Goal: Share content: Distribute website content to other platforms or users

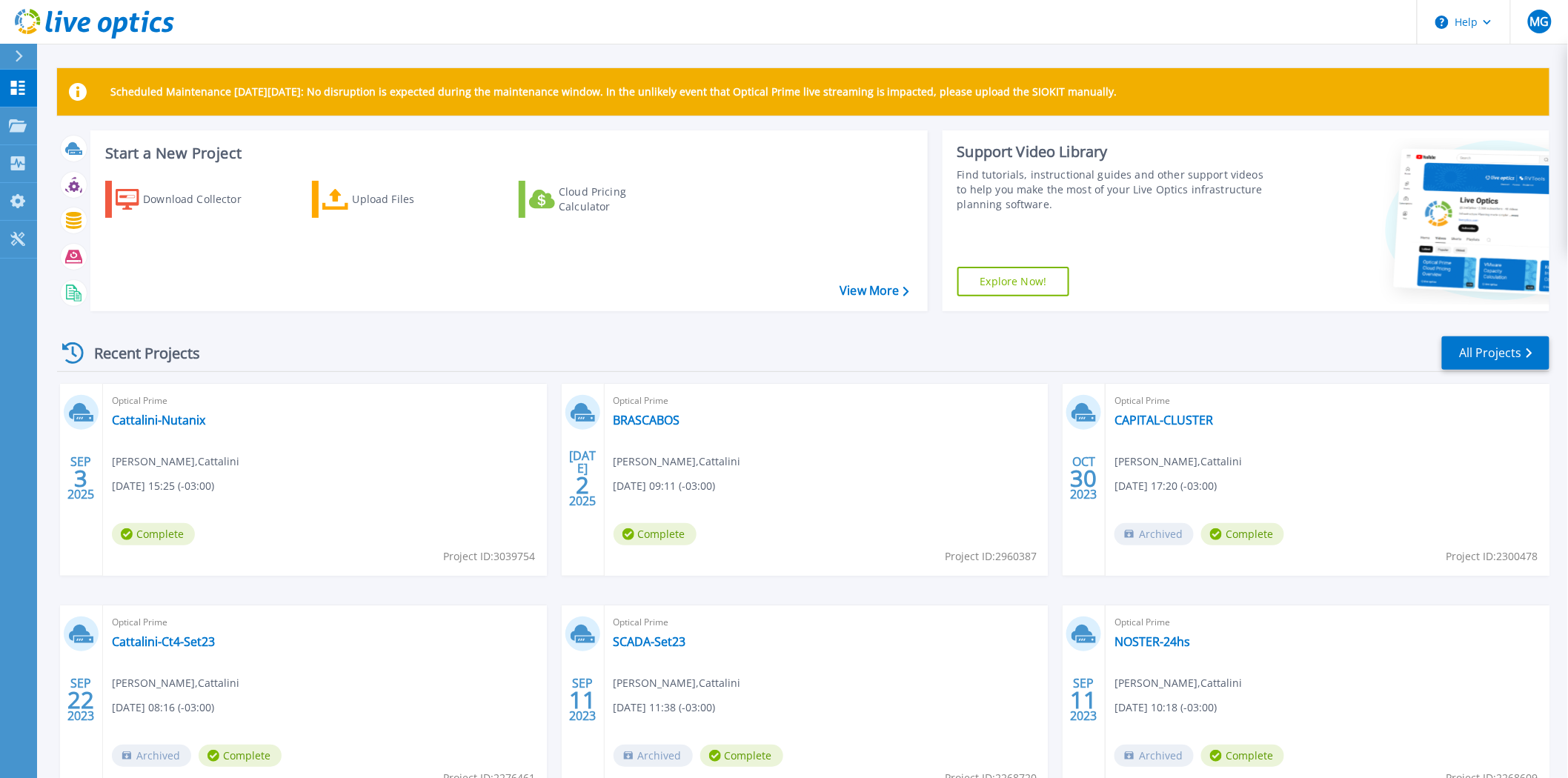
click at [313, 403] on span "Optical Prime" at bounding box center [325, 401] width 426 height 16
click at [154, 418] on link "Cattalini-Nutanix" at bounding box center [158, 420] width 93 height 15
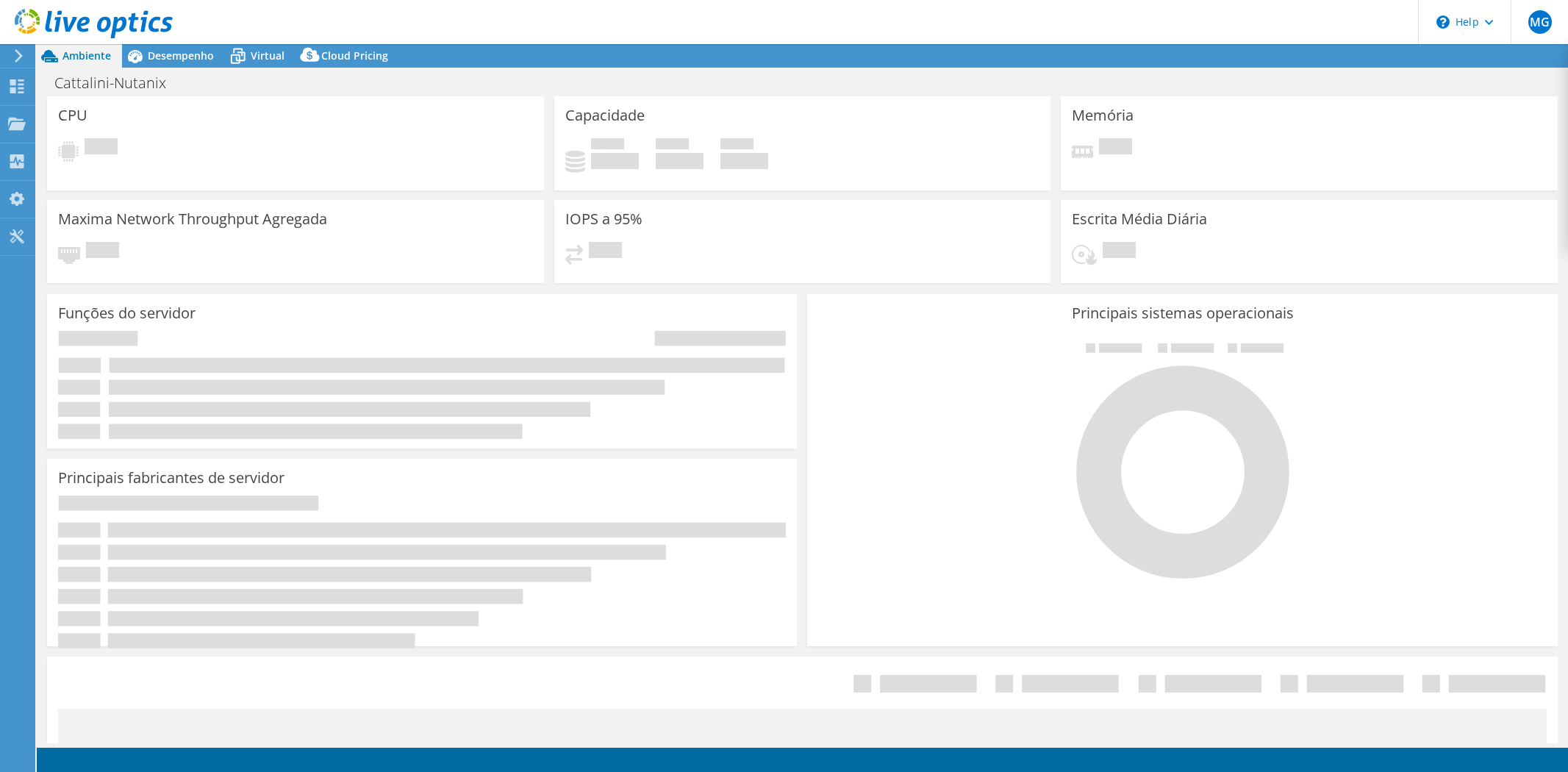
select select "USD"
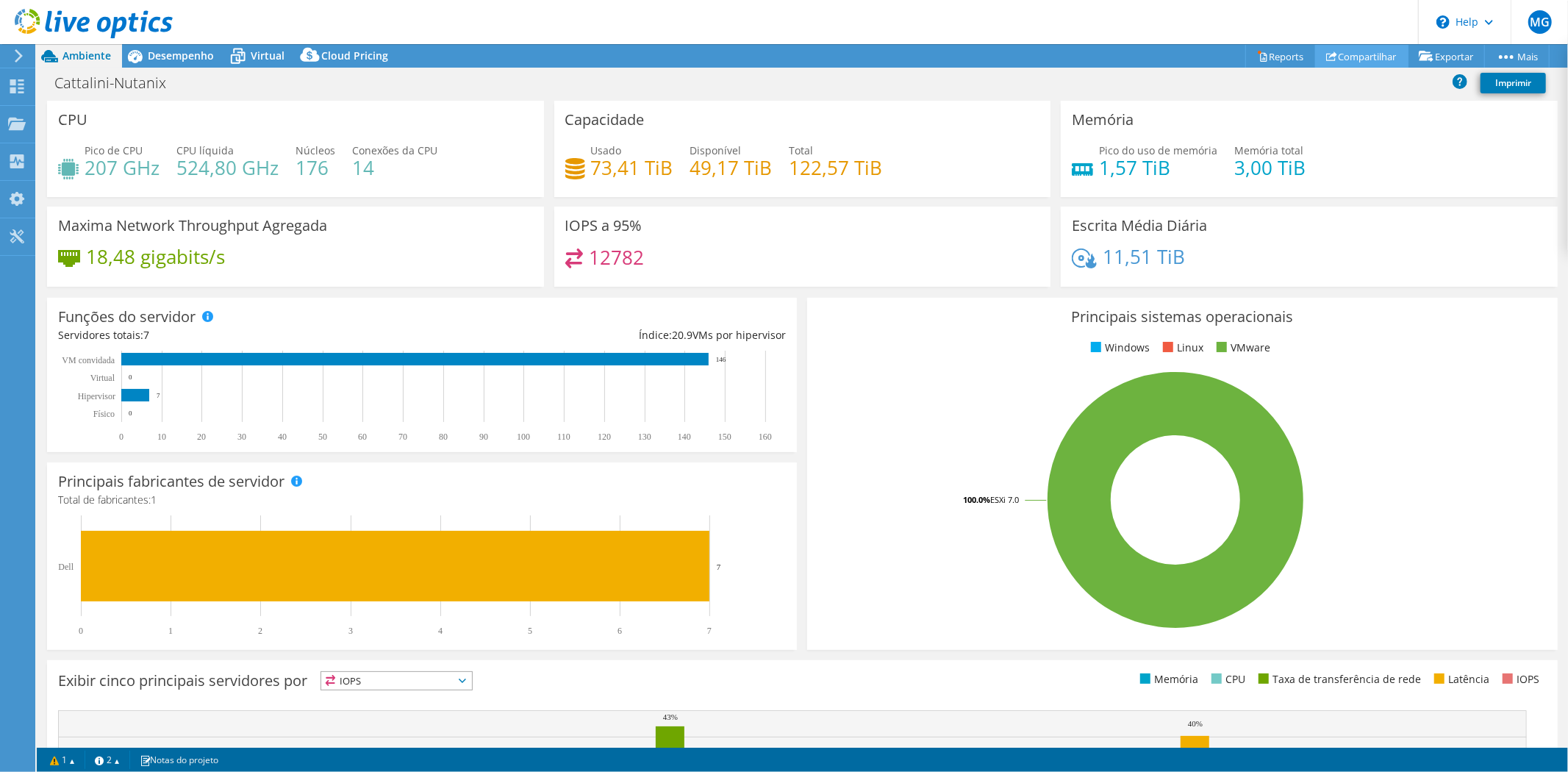
click at [1350, 56] on link "Compartilhar" at bounding box center [1362, 56] width 93 height 23
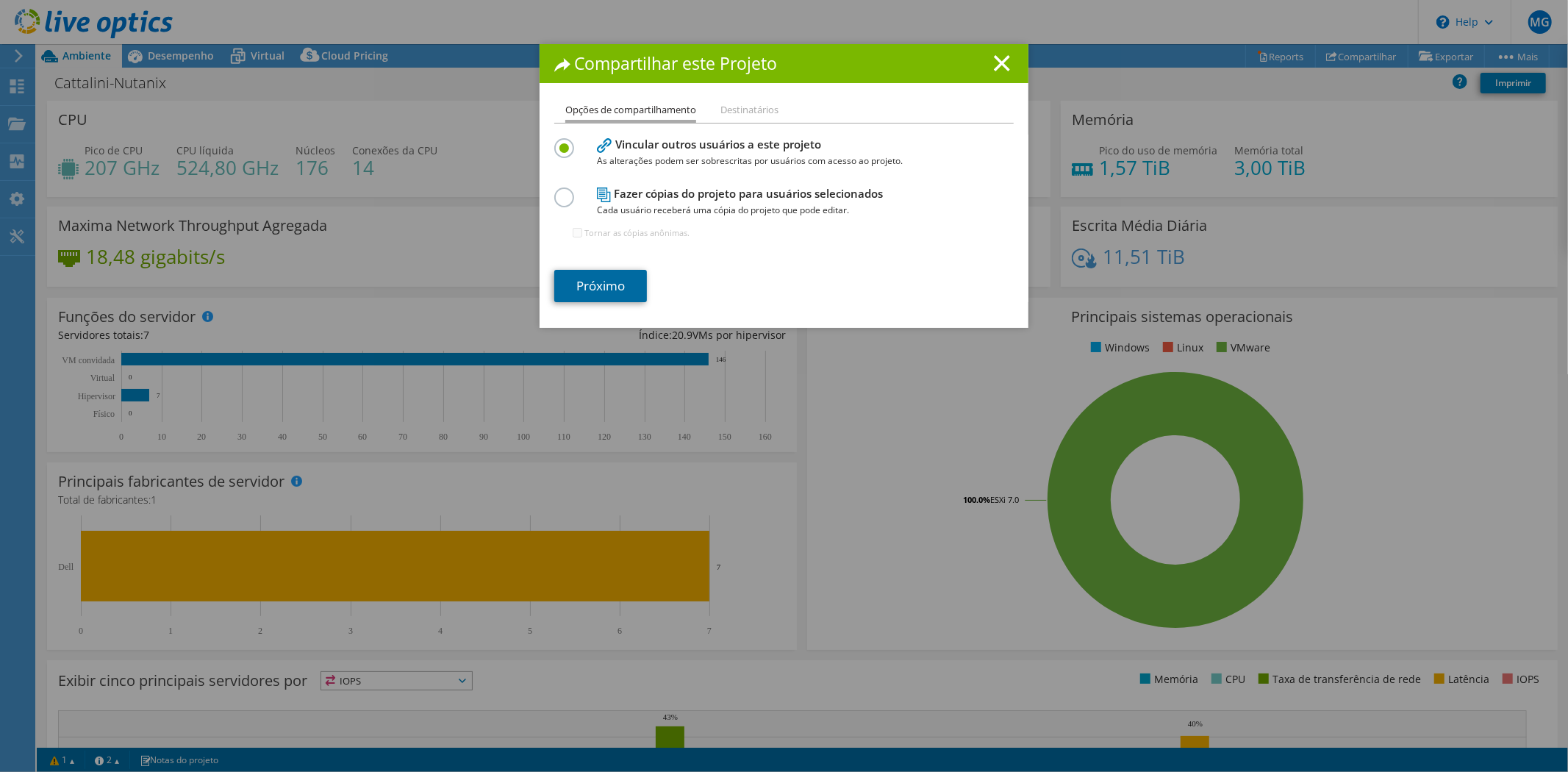
click at [603, 282] on link "Próximo" at bounding box center [600, 286] width 93 height 32
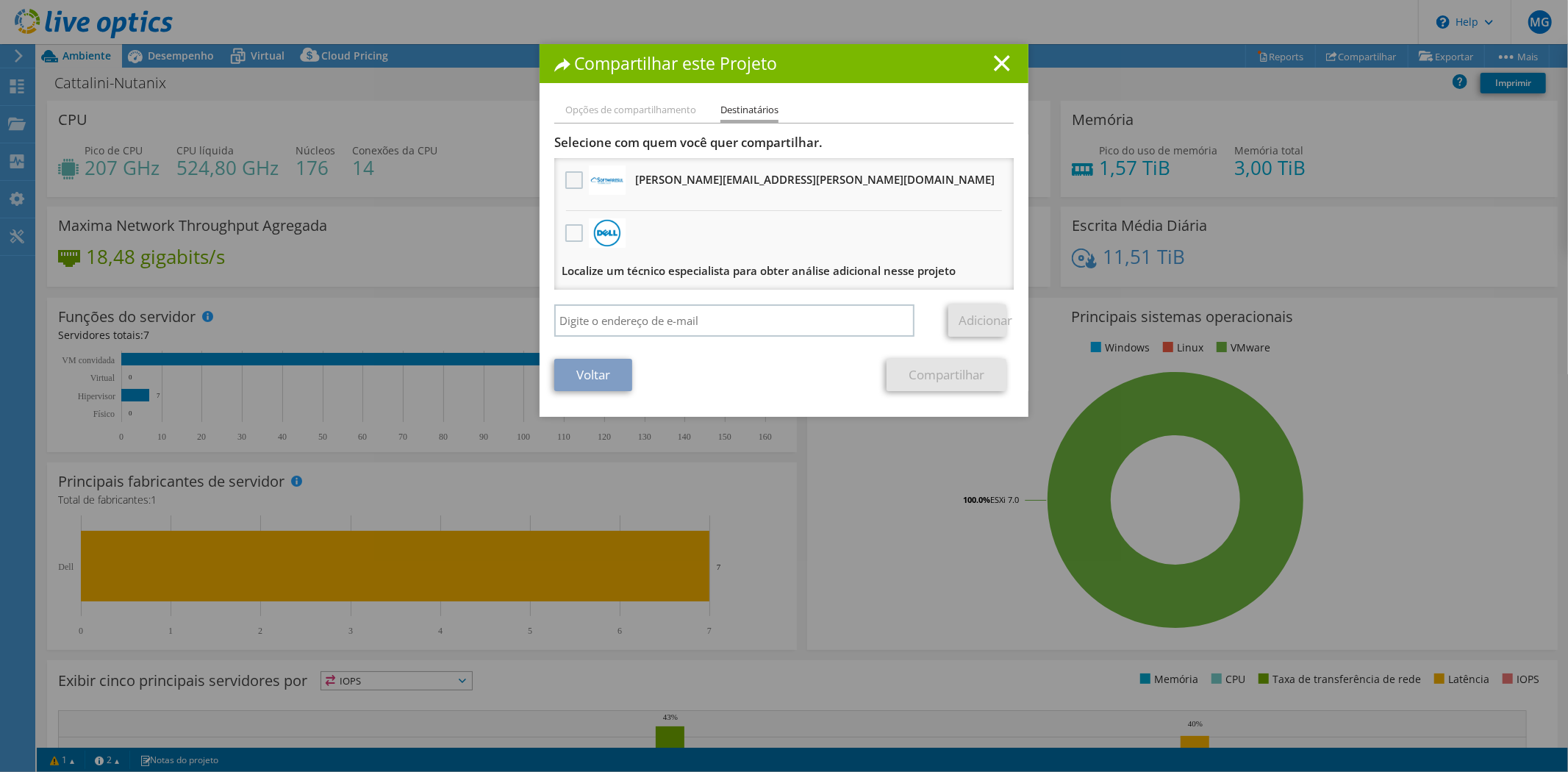
click at [571, 179] on label at bounding box center [576, 181] width 21 height 18
click at [0, 0] on input "checkbox" at bounding box center [0, 0] width 0 height 0
click at [894, 61] on h1 "Compartilhar este Projeto" at bounding box center [784, 63] width 459 height 17
click at [928, 366] on link "Compartilhar" at bounding box center [946, 375] width 120 height 32
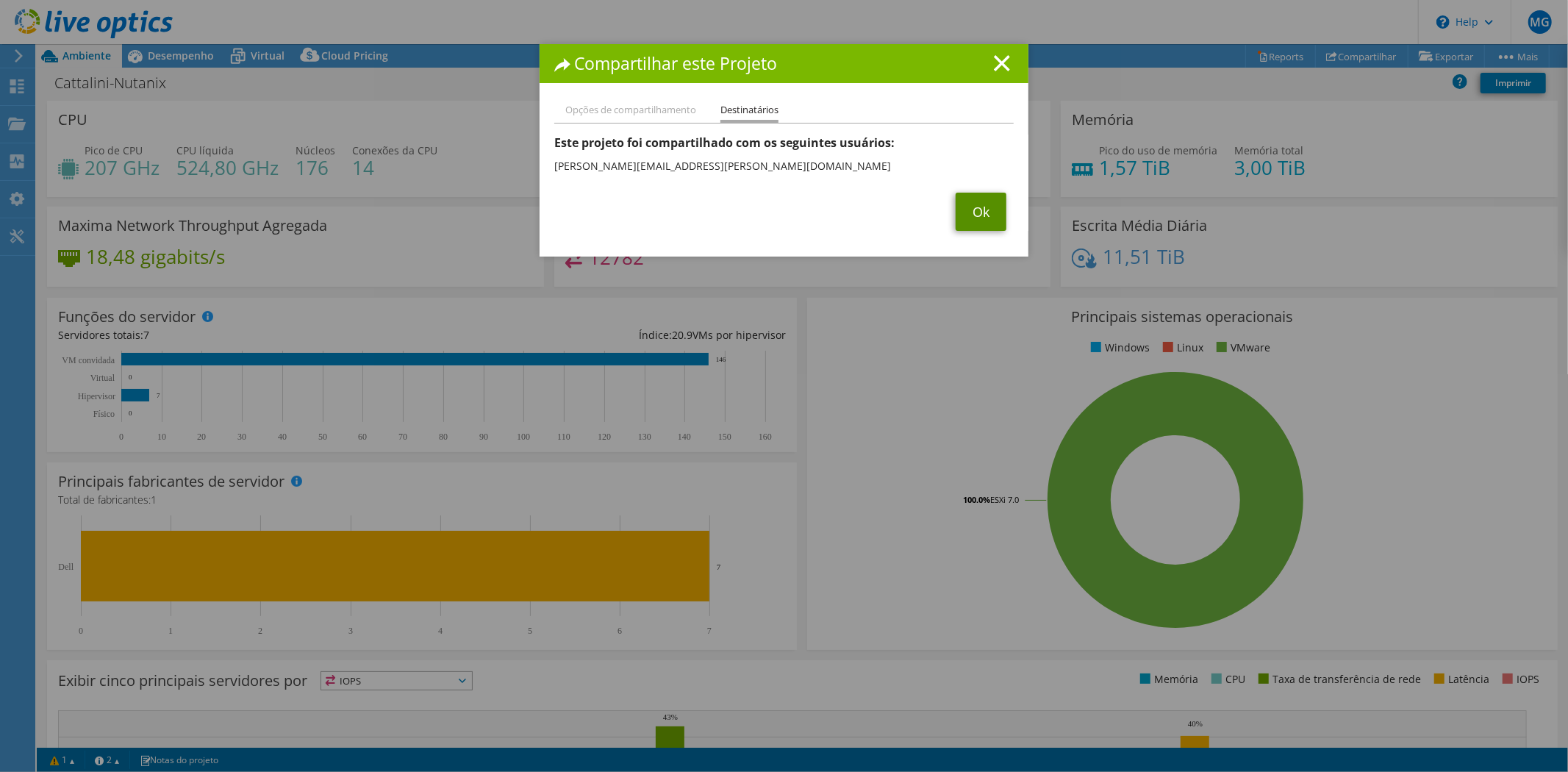
click at [969, 210] on link "Ok" at bounding box center [981, 211] width 51 height 38
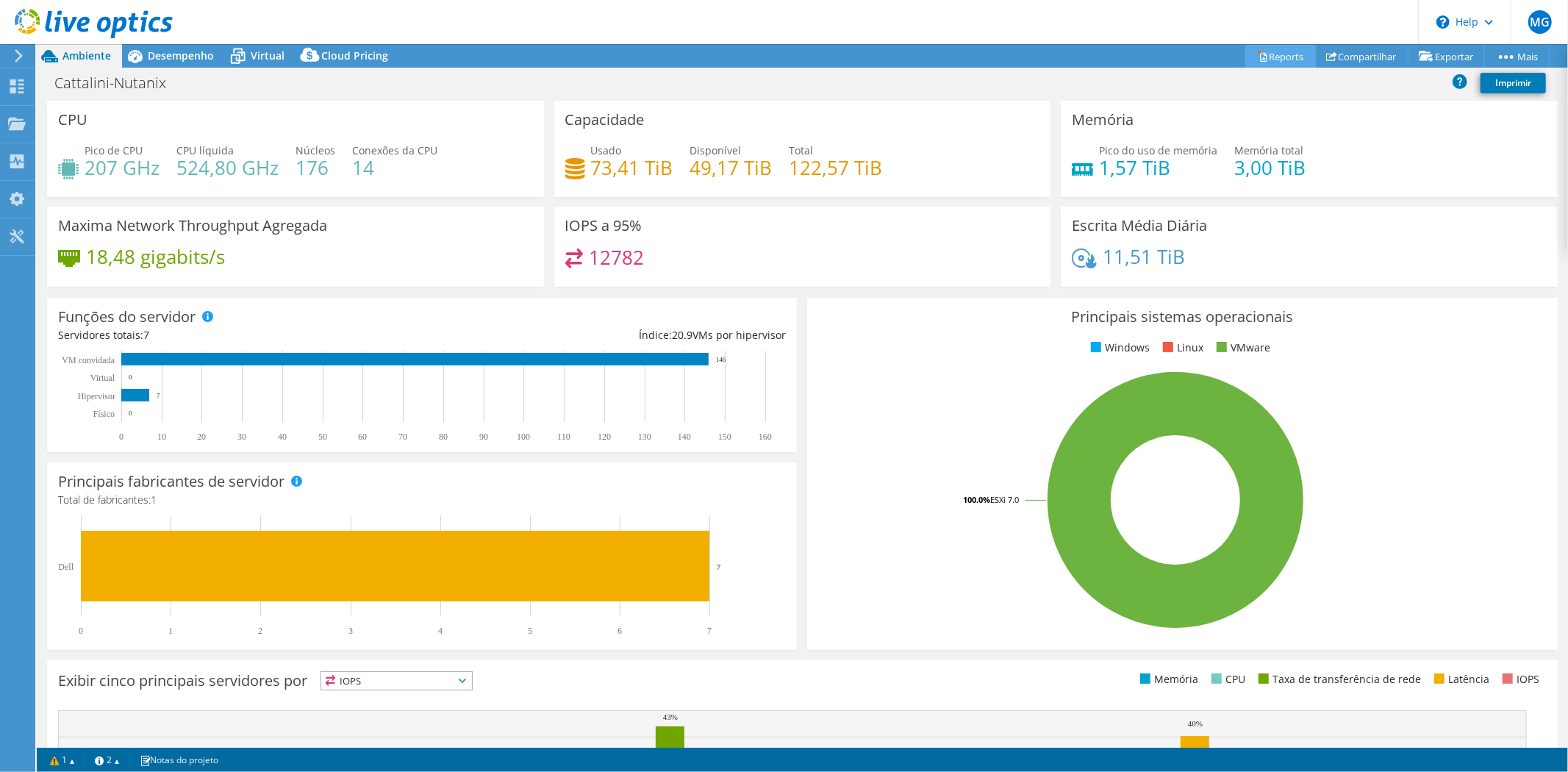
click at [1263, 50] on link "Reports" at bounding box center [1281, 56] width 71 height 23
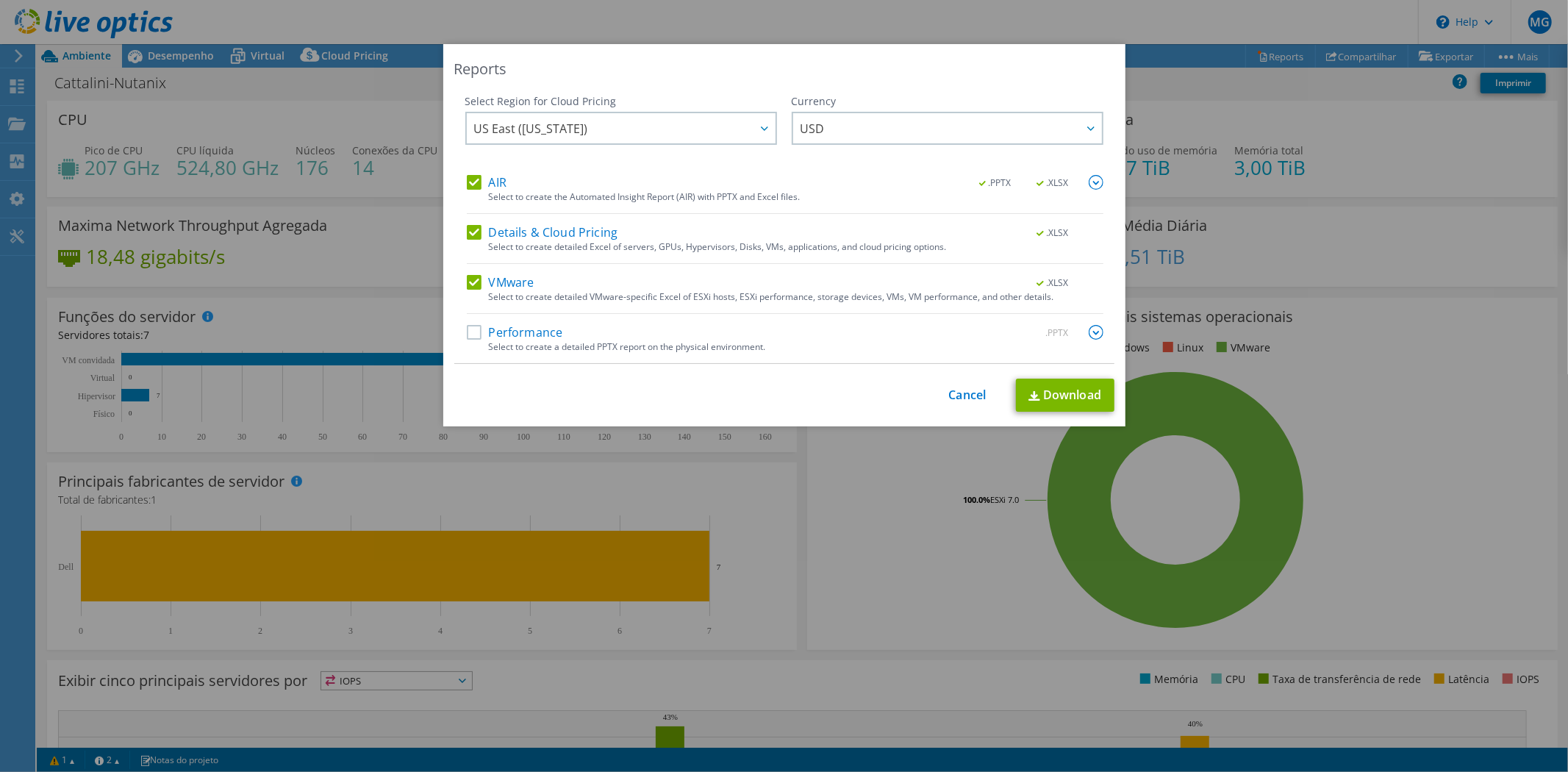
click at [467, 231] on label "Details & Cloud Pricing" at bounding box center [542, 232] width 151 height 15
click at [0, 0] on input "Details & Cloud Pricing" at bounding box center [0, 0] width 0 height 0
click at [1032, 388] on link "Download" at bounding box center [1065, 395] width 98 height 33
click at [958, 393] on link "Cancel" at bounding box center [968, 395] width 38 height 14
